Goal: Find specific page/section: Find specific page/section

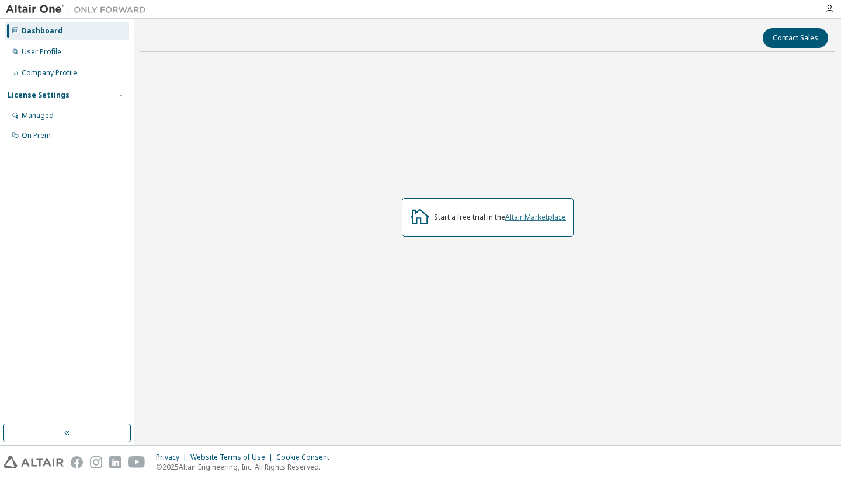
click at [539, 221] on link "Altair Marketplace" at bounding box center [535, 217] width 61 height 10
click at [63, 132] on div "On Prem" at bounding box center [67, 135] width 124 height 19
